Goal: Task Accomplishment & Management: Complete application form

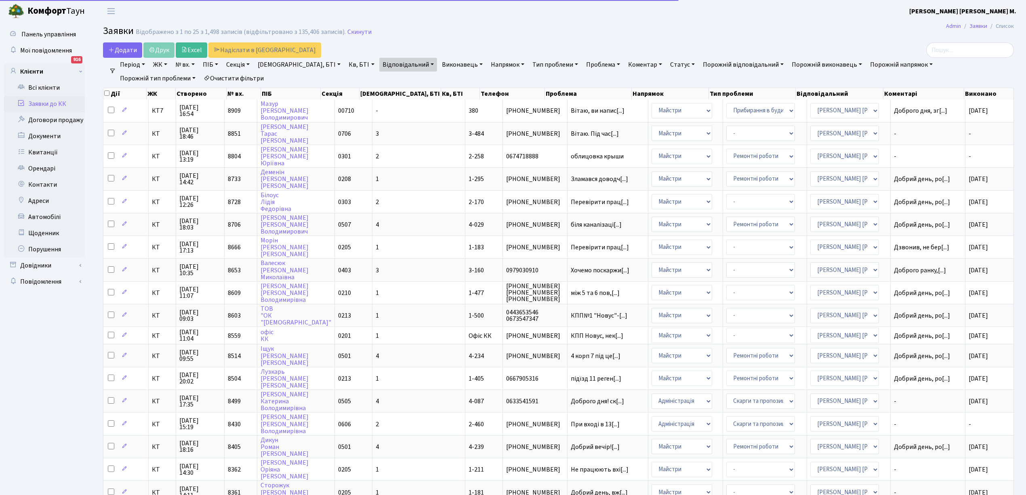
select select "25"
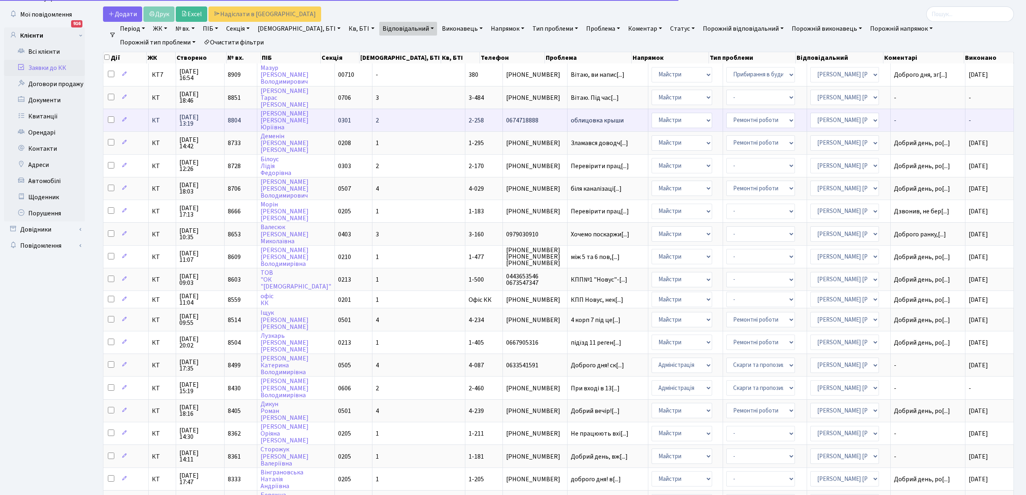
scroll to position [1, 0]
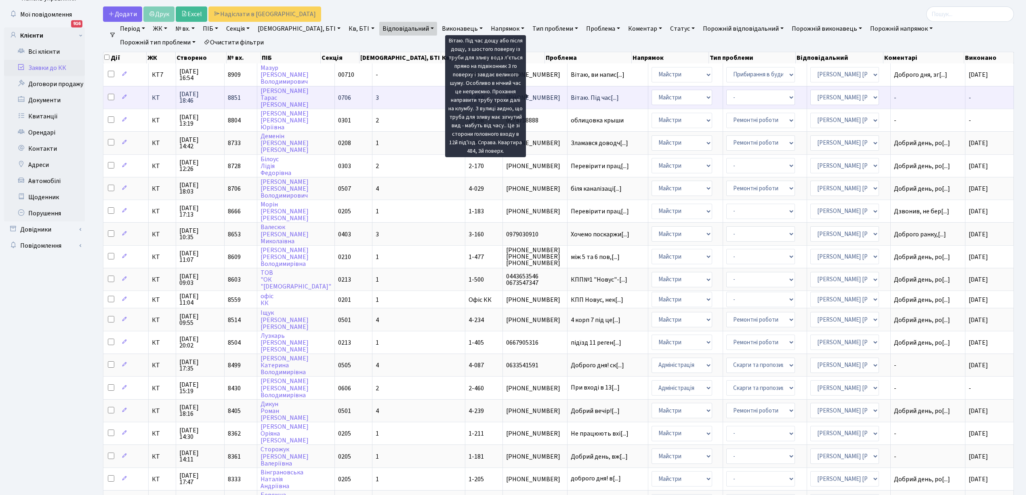
click at [571, 95] on span "Вітаю. Під час[...]" at bounding box center [595, 97] width 48 height 9
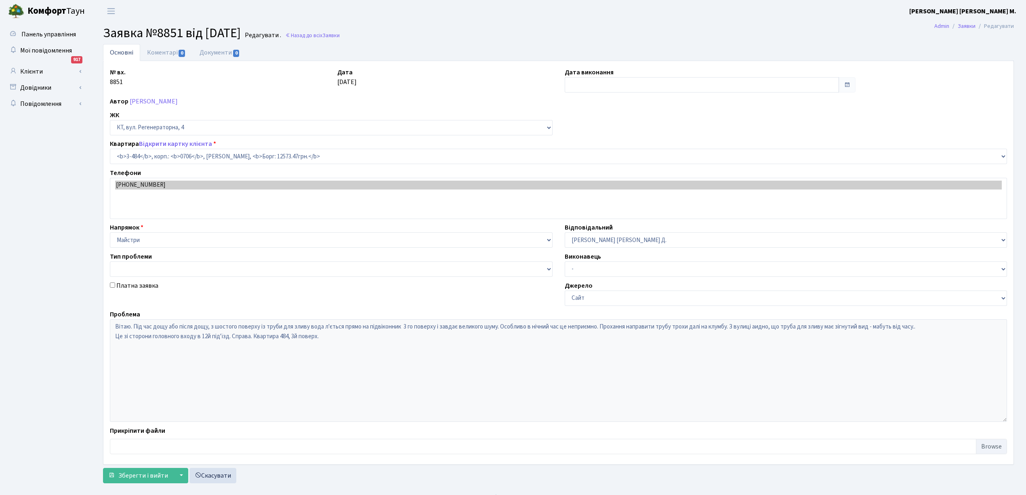
select select "1702"
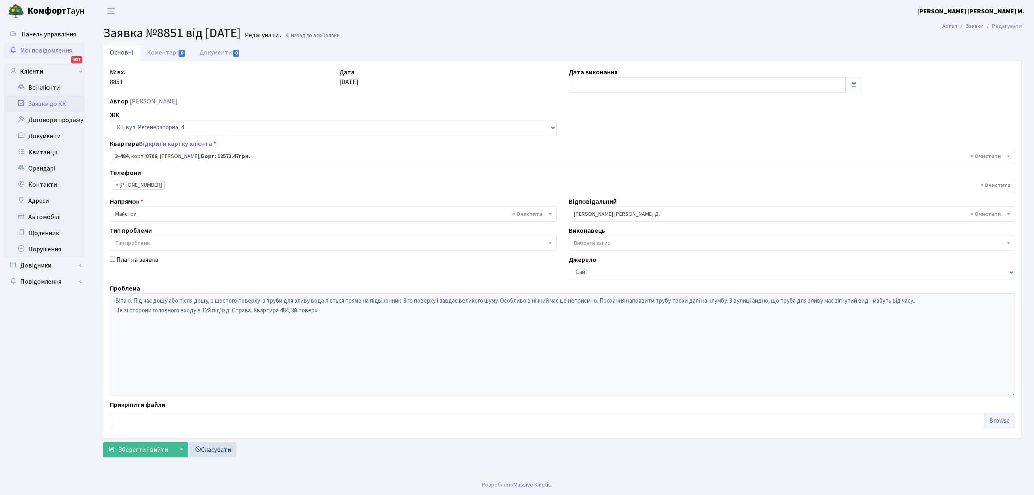
click at [74, 60] on div "917" at bounding box center [76, 59] width 11 height 7
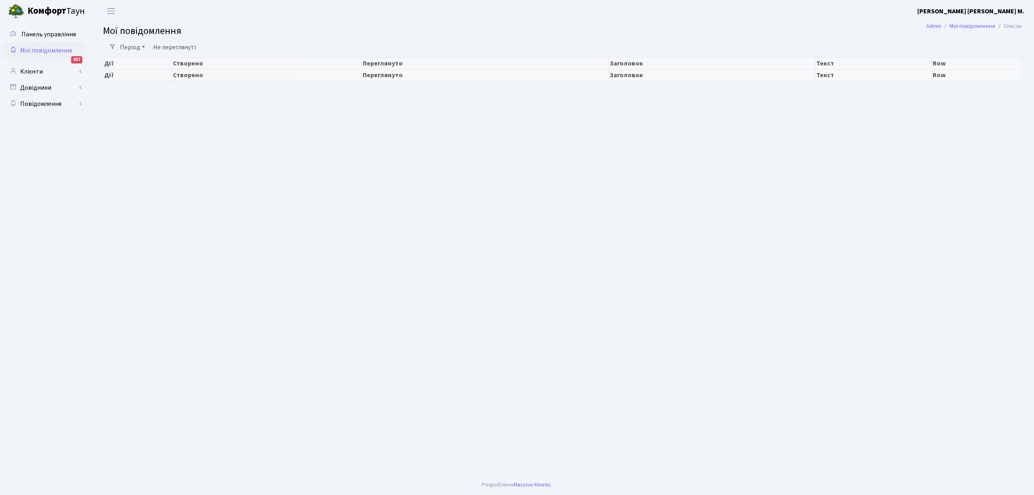
select select "25"
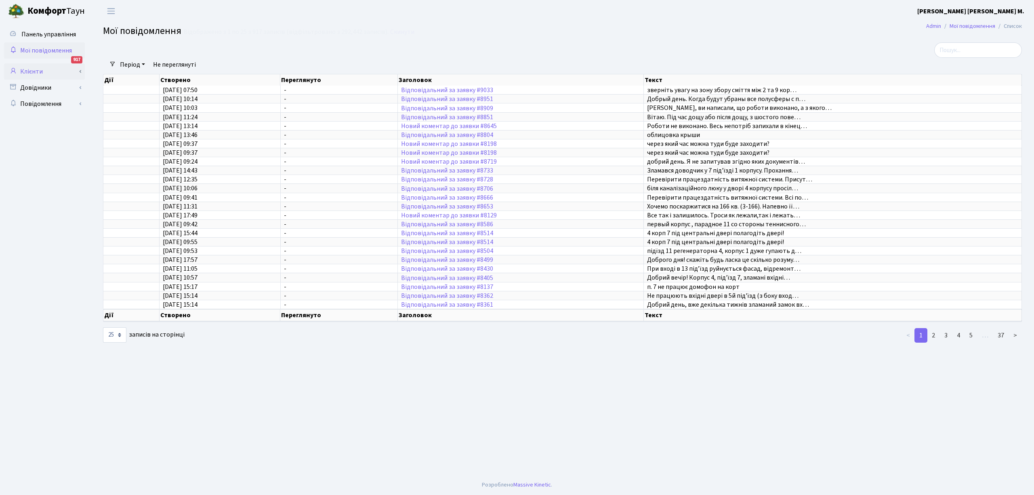
click at [52, 71] on link "Клієнти" at bounding box center [44, 71] width 81 height 16
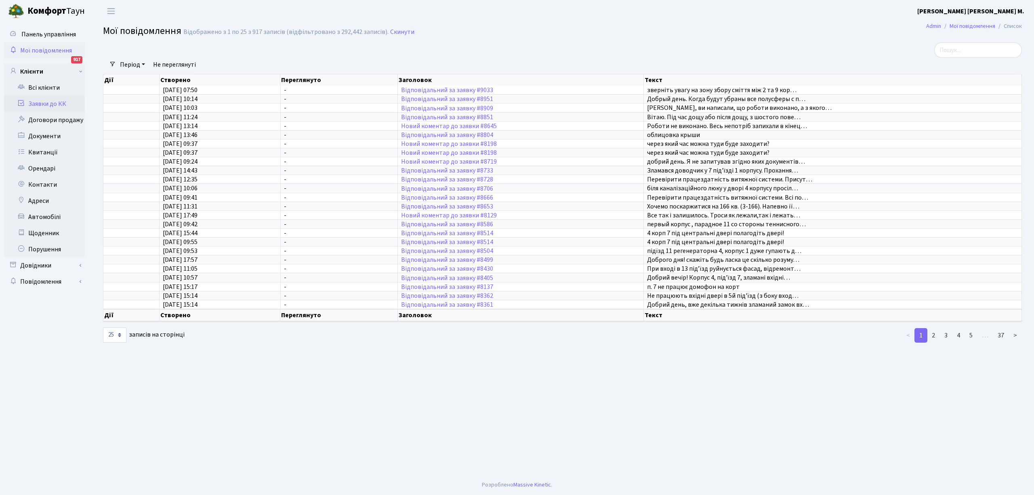
click at [53, 109] on link "Заявки до КК" at bounding box center [44, 104] width 81 height 16
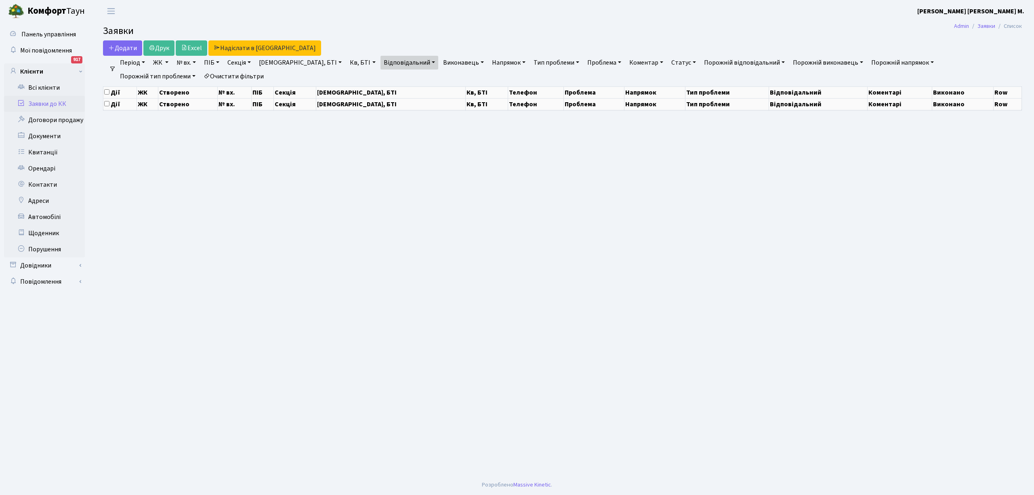
select select "25"
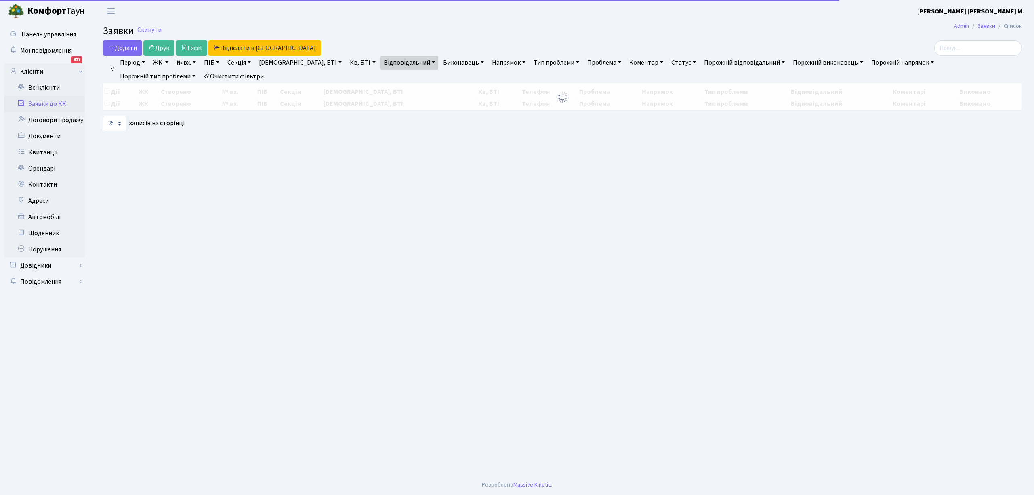
click at [381, 61] on link "Відповідальний" at bounding box center [409, 63] width 58 height 14
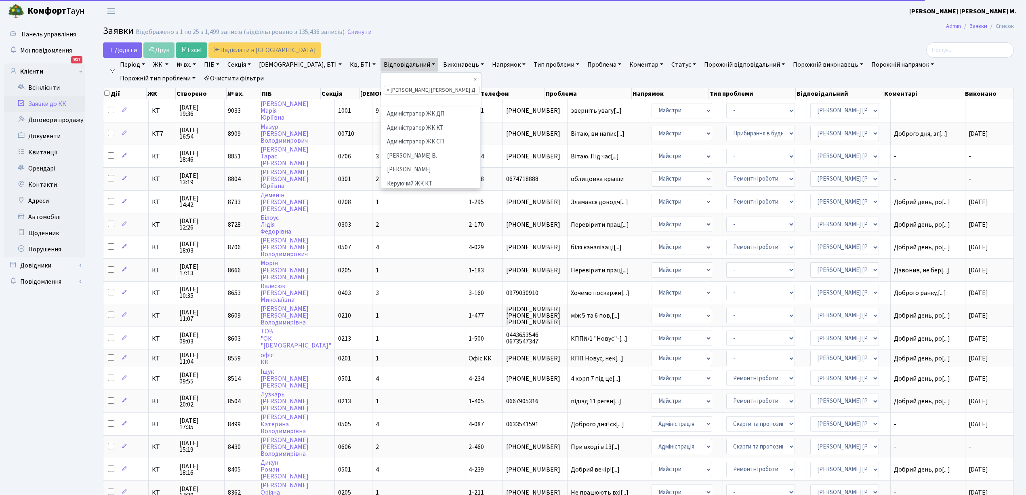
scroll to position [265, 0]
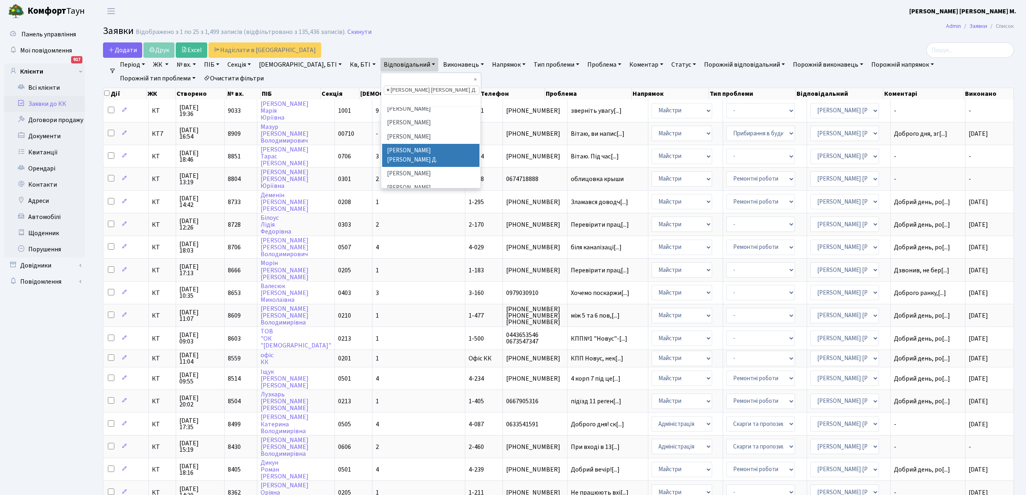
click at [386, 86] on span "×" at bounding box center [387, 90] width 3 height 8
select select
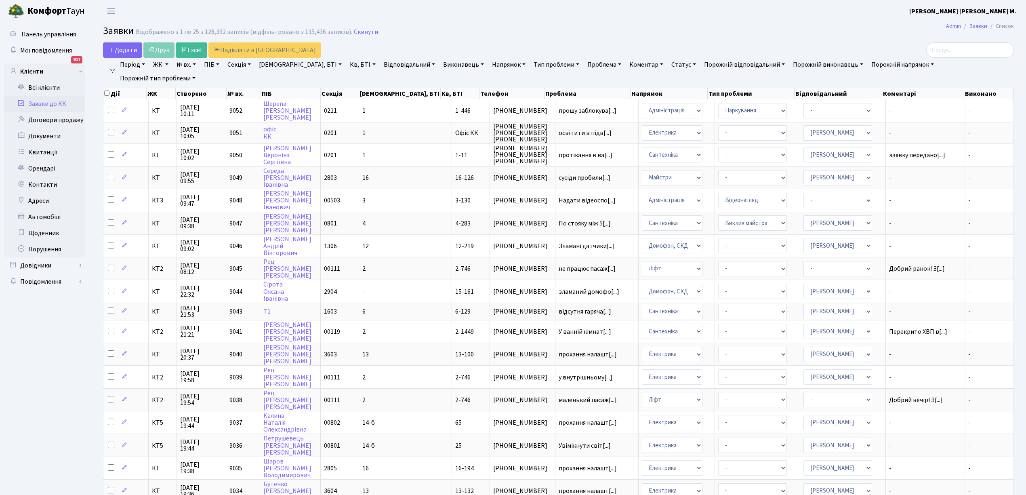
click at [384, 65] on link "Відповідальний" at bounding box center [409, 65] width 58 height 14
click at [382, 158] on li "[PERSON_NAME]" at bounding box center [430, 165] width 97 height 14
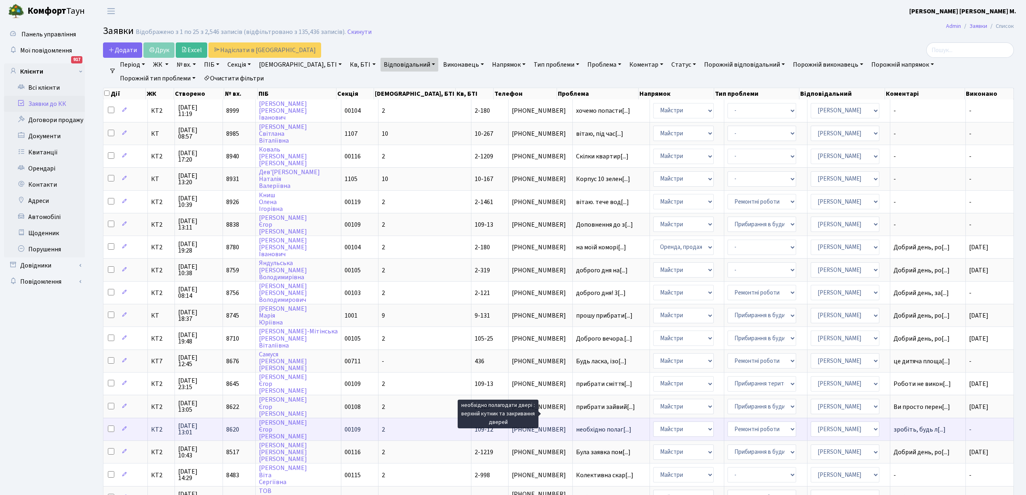
click at [576, 425] on span "необхідно полаг[...]" at bounding box center [603, 429] width 55 height 9
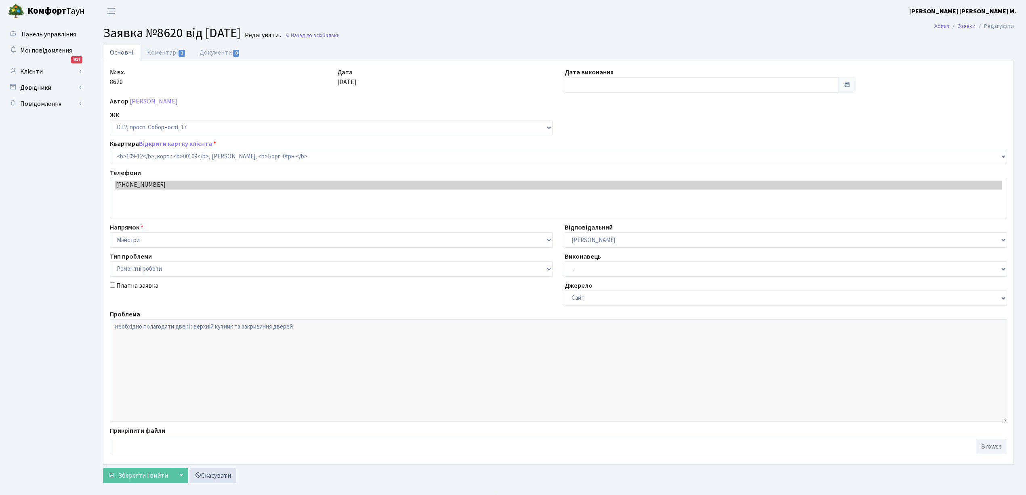
select select "16129"
select select "62"
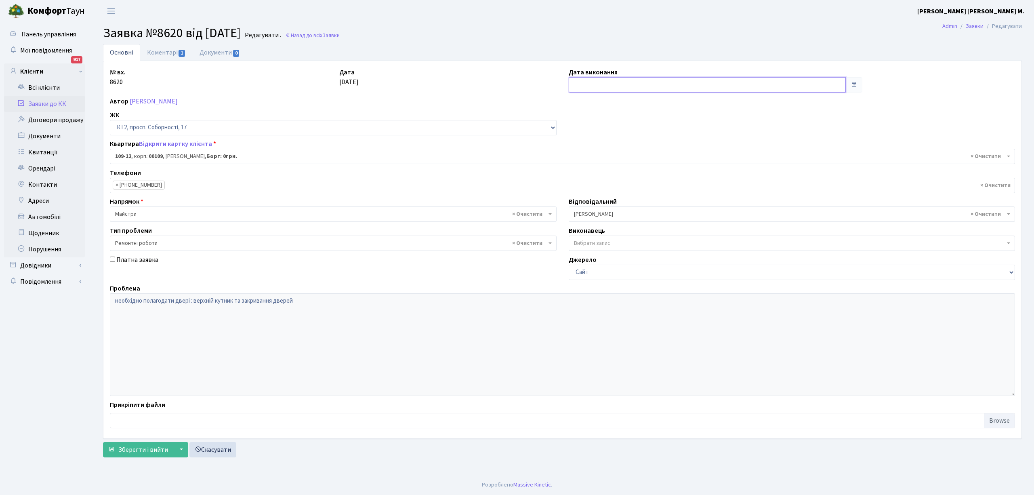
click at [581, 84] on input "text" at bounding box center [706, 84] width 277 height 15
click at [574, 149] on td "13" at bounding box center [577, 151] width 12 height 12
type input "[DATE]"
click at [162, 51] on link "Коментарі 1" at bounding box center [166, 52] width 52 height 17
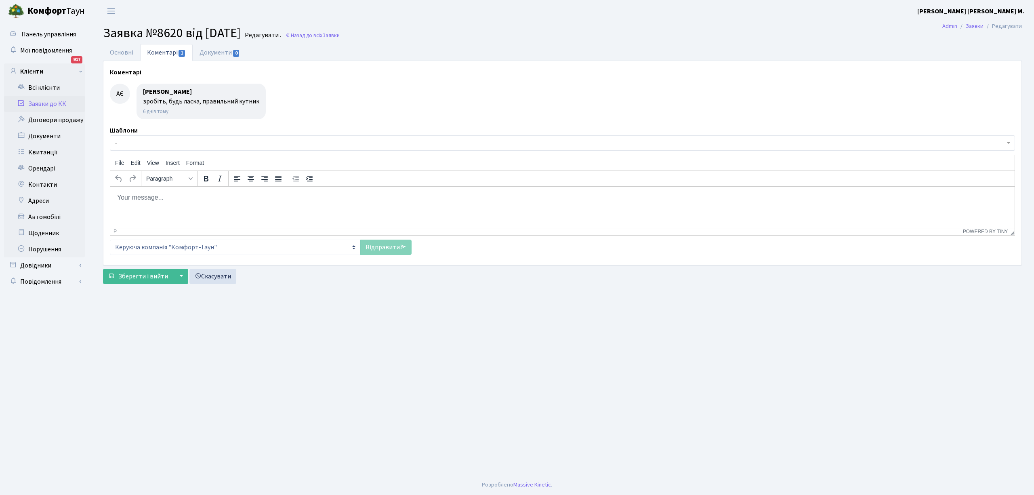
click at [155, 144] on span "-" at bounding box center [559, 143] width 889 height 8
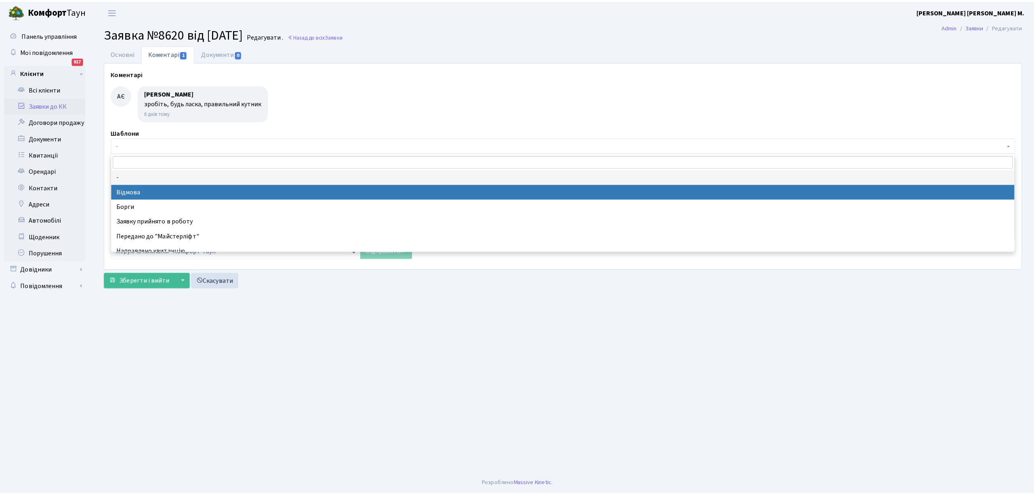
scroll to position [54, 0]
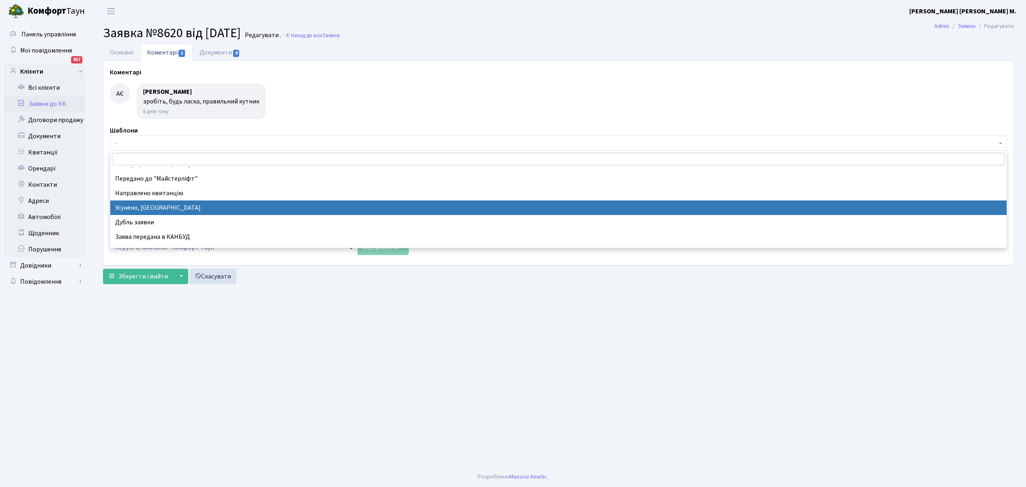
select select "15"
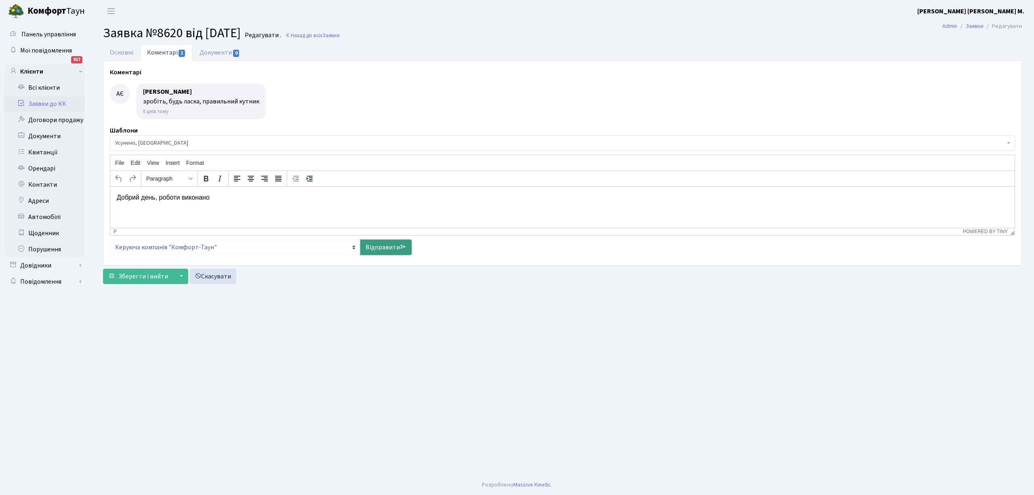
click at [410, 249] on link "Відправити" at bounding box center [385, 246] width 51 height 15
select select
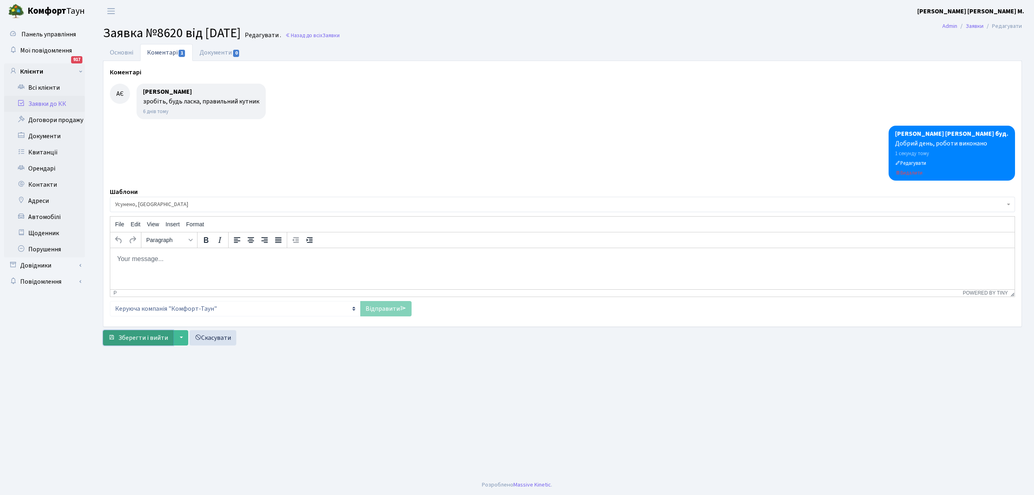
click at [126, 335] on span "Зберегти і вийти" at bounding box center [143, 337] width 50 height 9
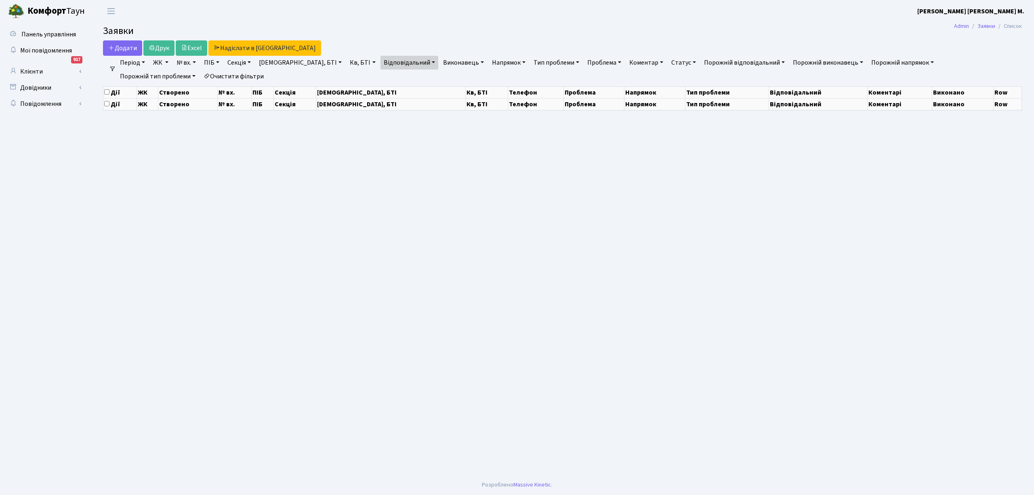
select select "25"
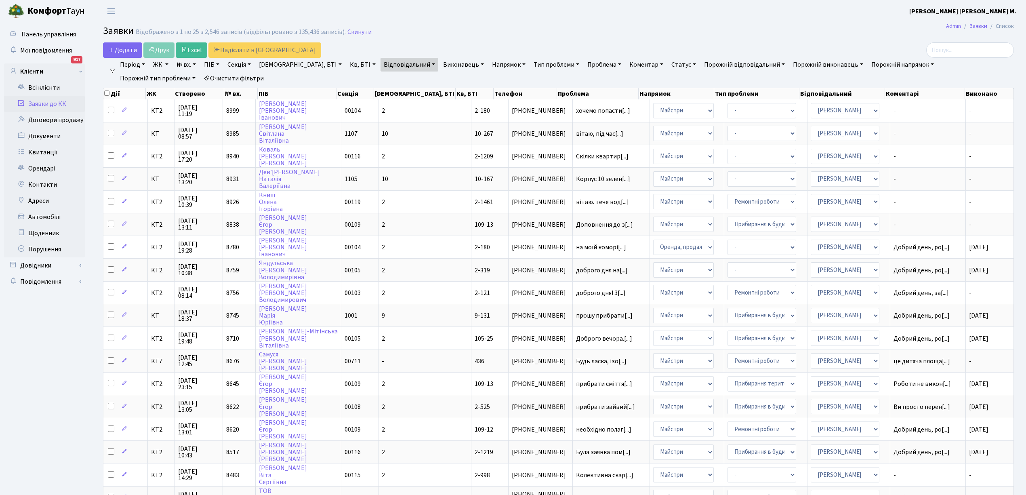
click at [384, 67] on link "Відповідальний" at bounding box center [409, 65] width 58 height 14
click at [384, 80] on li "× Навроцька Ю.В." at bounding box center [408, 79] width 49 height 9
click at [383, 64] on link "Відповідальний" at bounding box center [409, 65] width 58 height 14
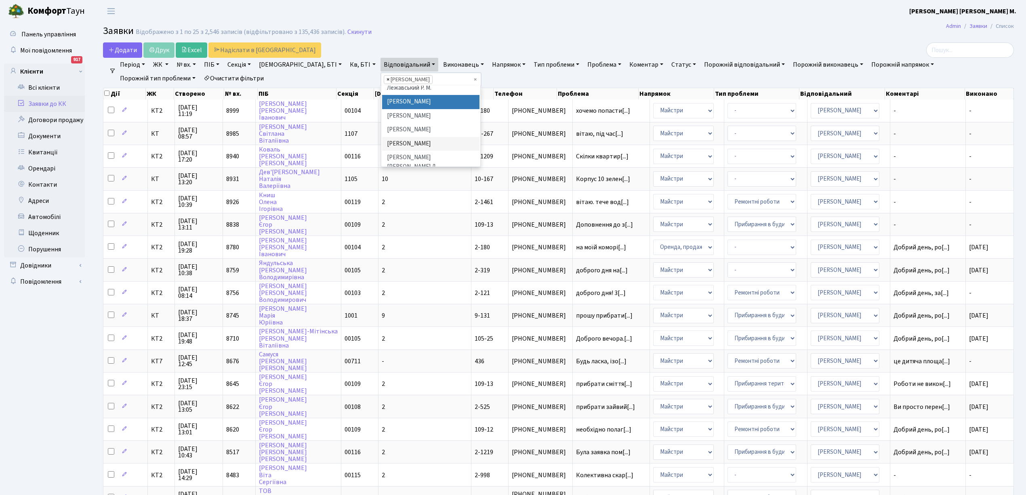
click at [386, 78] on span "×" at bounding box center [387, 80] width 3 height 8
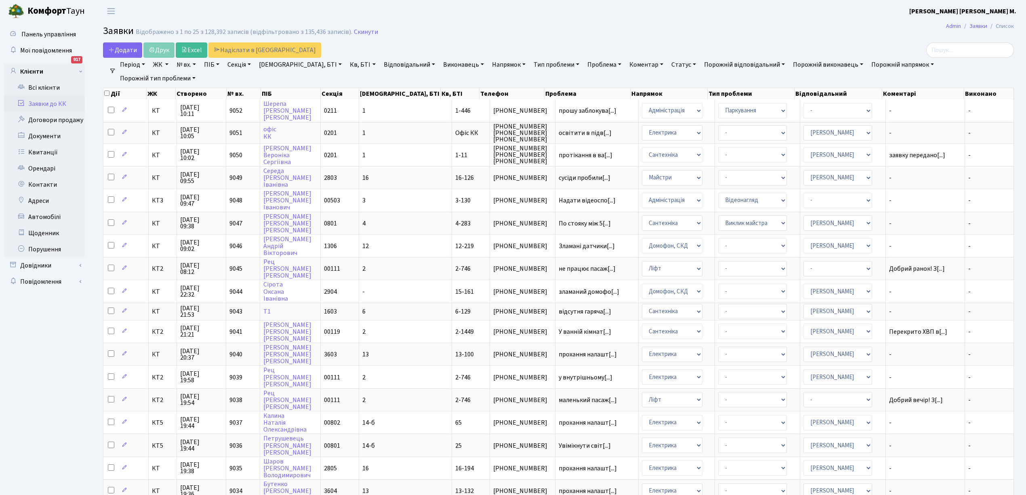
click at [383, 65] on link "Відповідальний" at bounding box center [409, 65] width 58 height 14
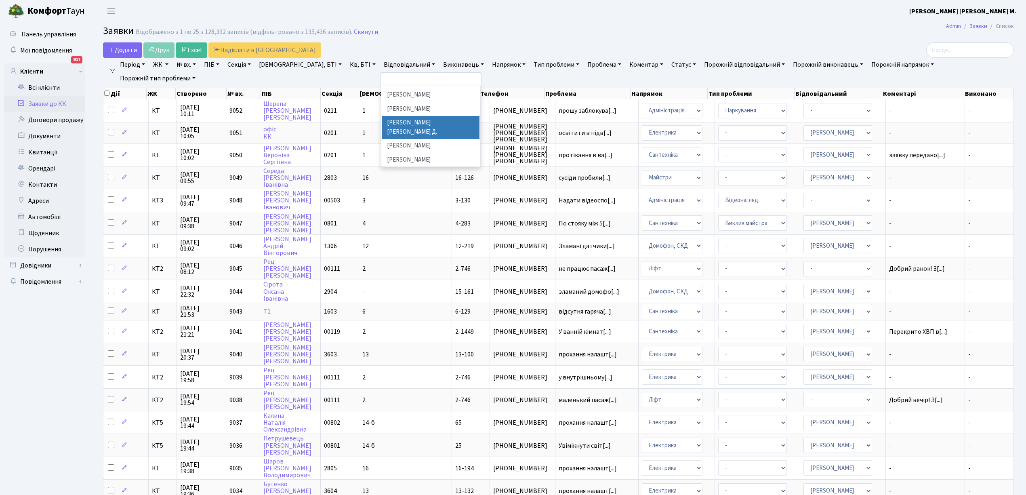
click at [382, 117] on li "[PERSON_NAME]" at bounding box center [430, 127] width 97 height 23
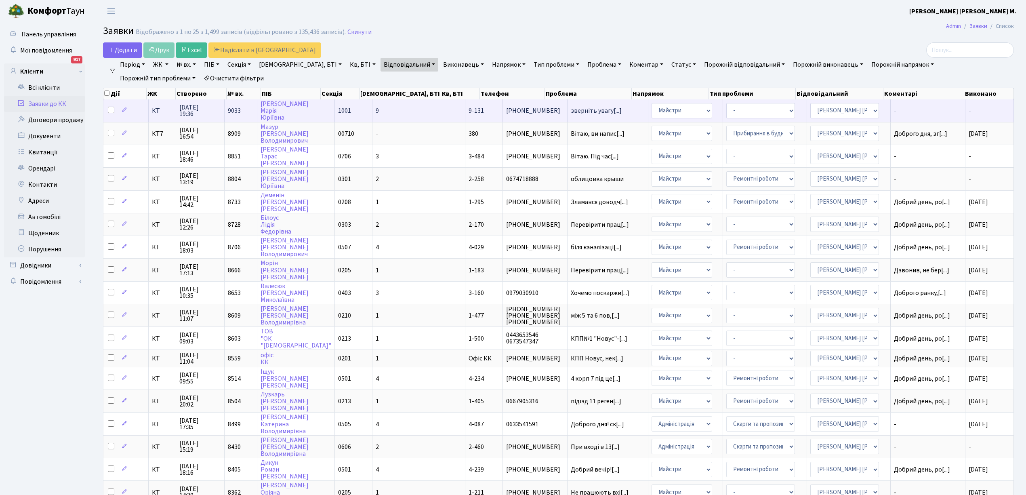
click at [567, 102] on td "зверніть увагу[...]" at bounding box center [607, 110] width 81 height 22
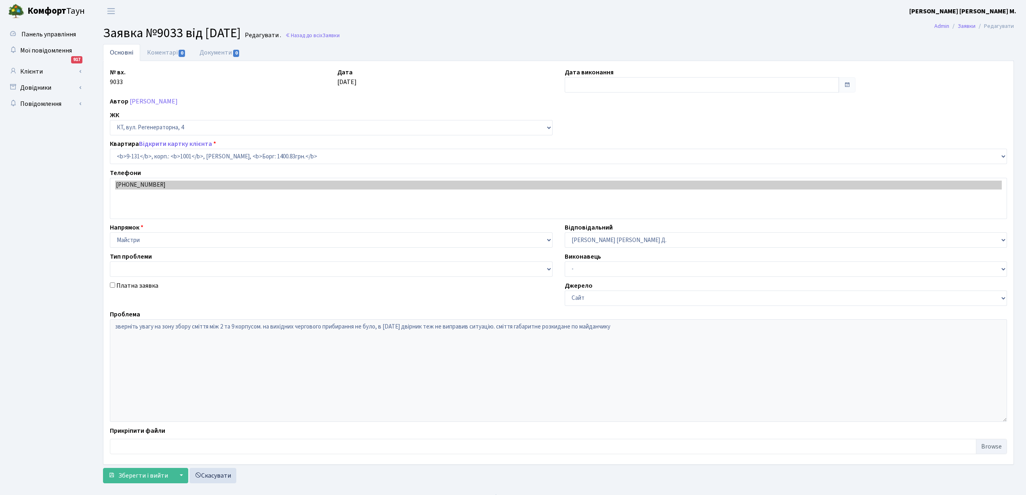
select select "6481"
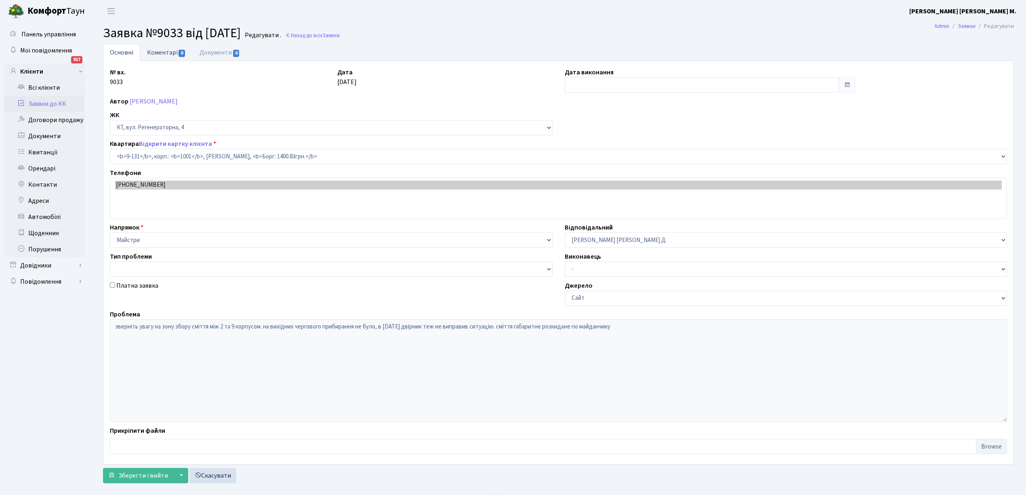
click at [164, 52] on link "Коментарі 0" at bounding box center [166, 52] width 52 height 17
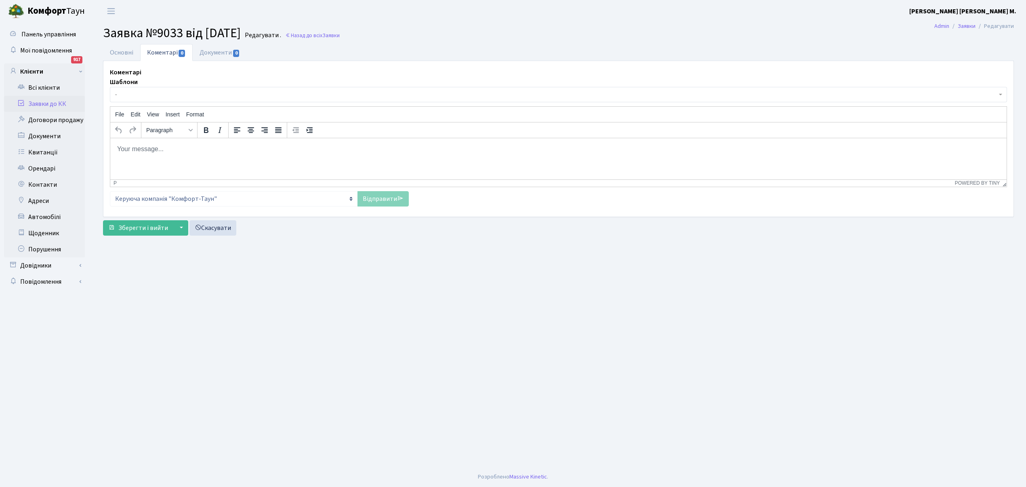
click at [152, 93] on span "-" at bounding box center [555, 94] width 881 height 8
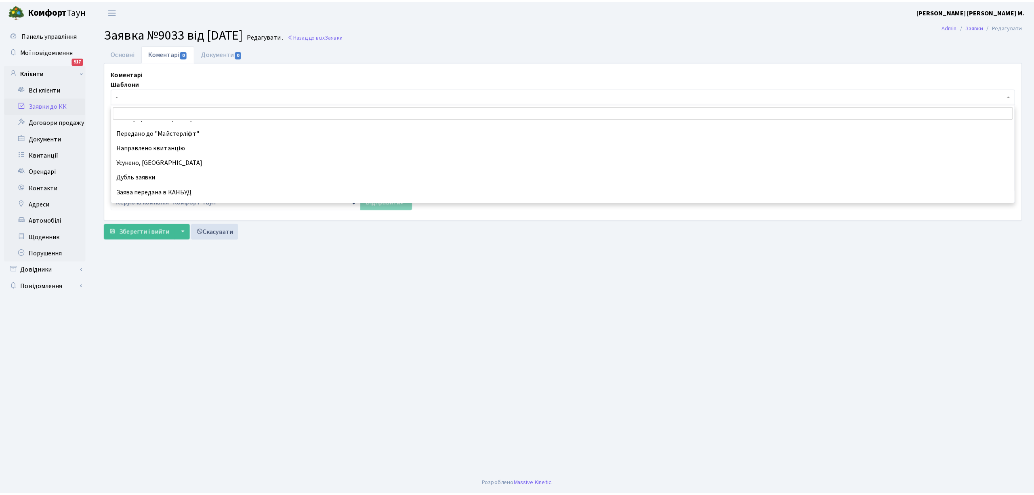
scroll to position [54, 0]
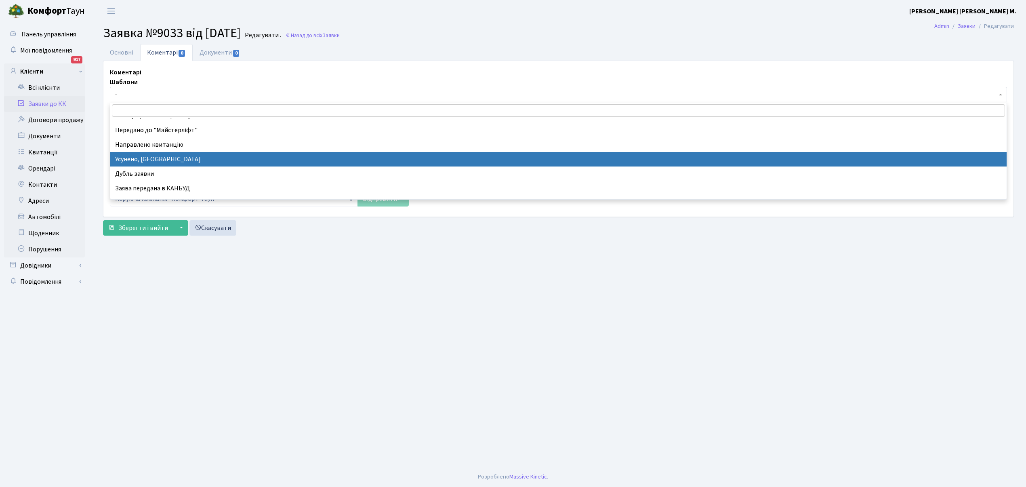
select select "15"
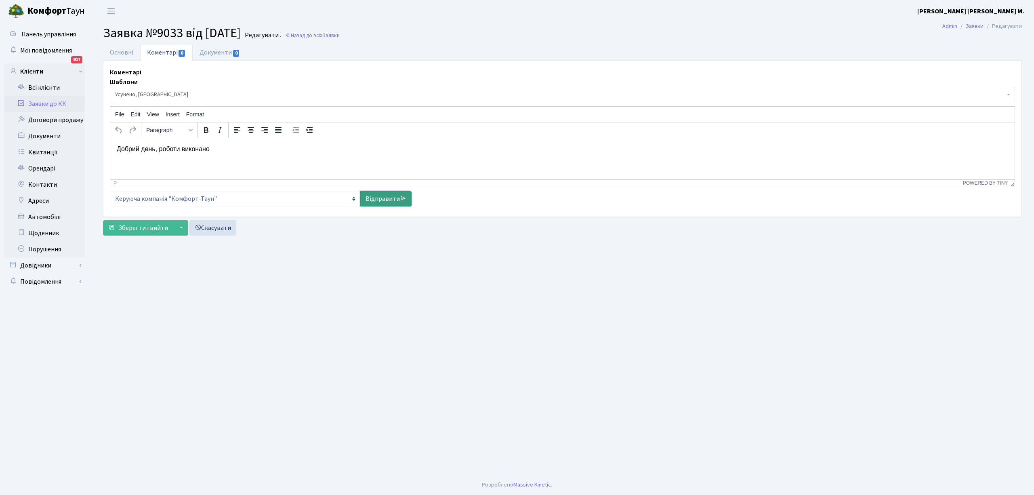
click at [378, 199] on link "Відправити" at bounding box center [385, 198] width 51 height 15
select select
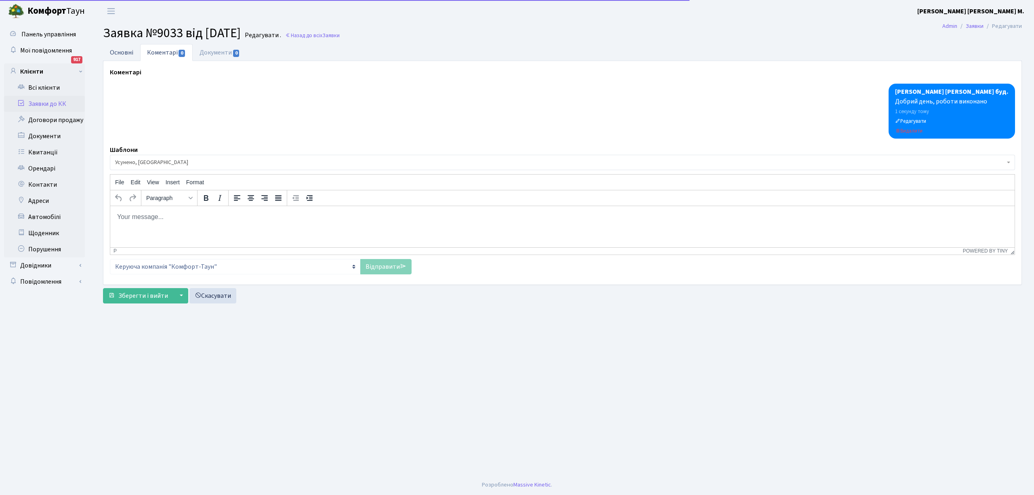
click at [124, 50] on link "Основні" at bounding box center [121, 52] width 37 height 17
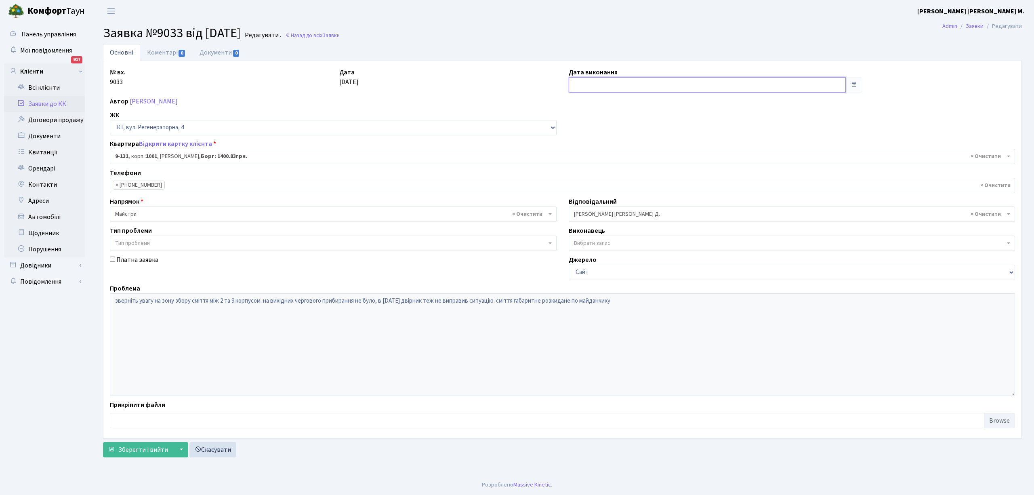
click at [577, 82] on input "text" at bounding box center [706, 84] width 277 height 15
click at [588, 149] on td "14" at bounding box center [589, 151] width 12 height 12
type input "[DATE]"
click at [132, 443] on button "Зберегти і вийти" at bounding box center [138, 449] width 70 height 15
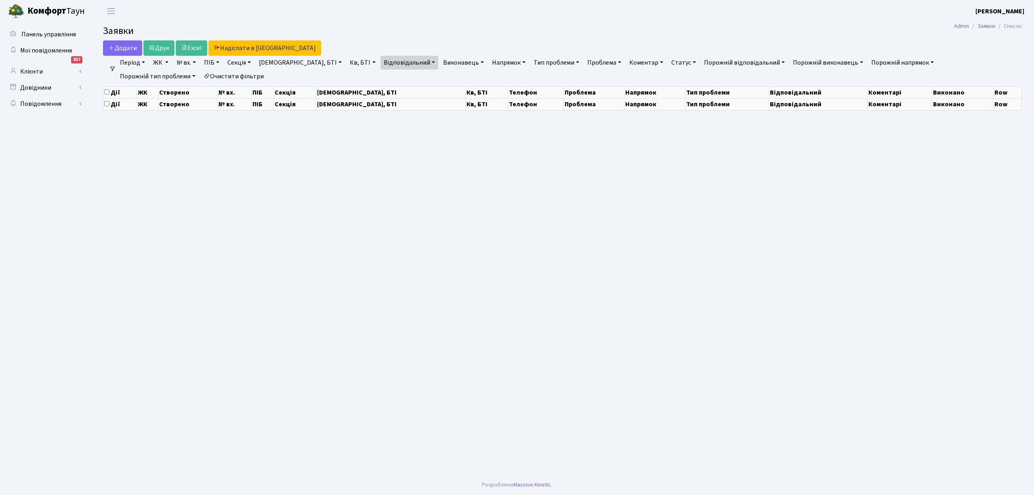
select select "25"
